Goal: Task Accomplishment & Management: Use online tool/utility

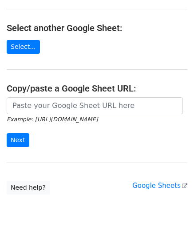
scroll to position [89, 0]
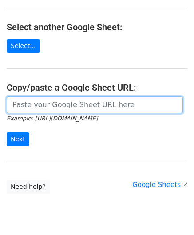
click at [52, 102] on input "url" at bounding box center [95, 104] width 177 height 17
paste input "[URL][DOMAIN_NAME]"
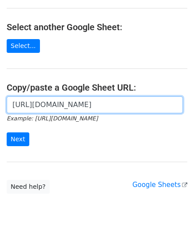
scroll to position [0, 193]
type input "[URL][DOMAIN_NAME]"
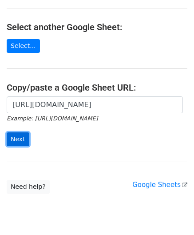
click at [24, 138] on input "Next" at bounding box center [18, 140] width 23 height 14
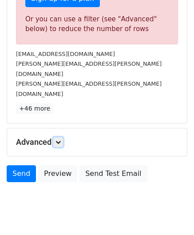
drag, startPoint x: 59, startPoint y: 120, endPoint x: 71, endPoint y: 120, distance: 12.5
click at [59, 140] on icon at bounding box center [58, 142] width 5 height 5
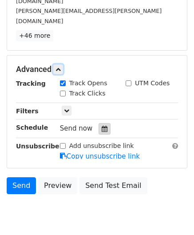
scroll to position [379, 0]
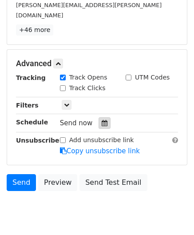
click at [101, 117] on div at bounding box center [105, 123] width 12 height 12
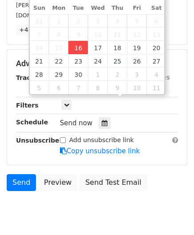
type input "[DATE] 12:00"
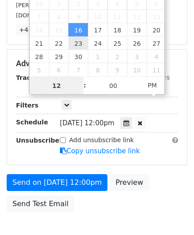
paste input "Hour"
type input "1"
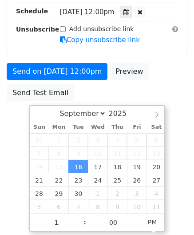
type input "[DATE] 13:00"
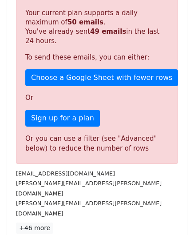
scroll to position [408, 0]
